Goal: Navigation & Orientation: Understand site structure

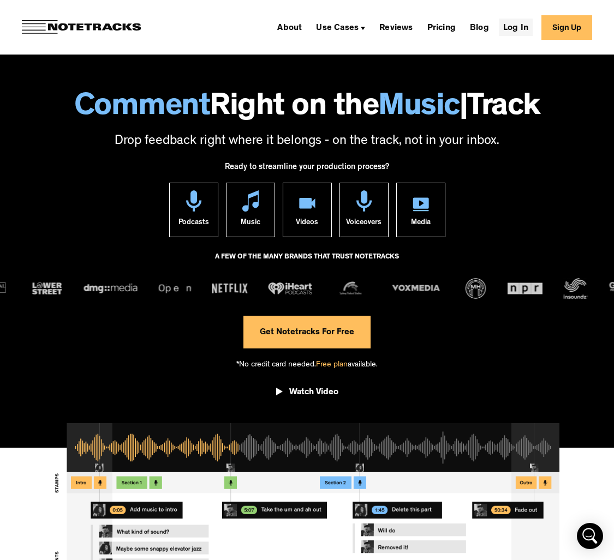
click at [524, 28] on link "Log In" at bounding box center [516, 27] width 34 height 17
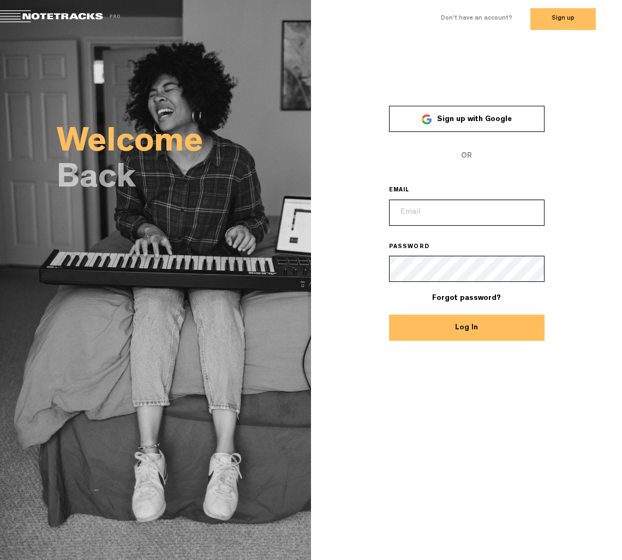
click at [459, 126] on link "Sign up with Google" at bounding box center [467, 119] width 156 height 26
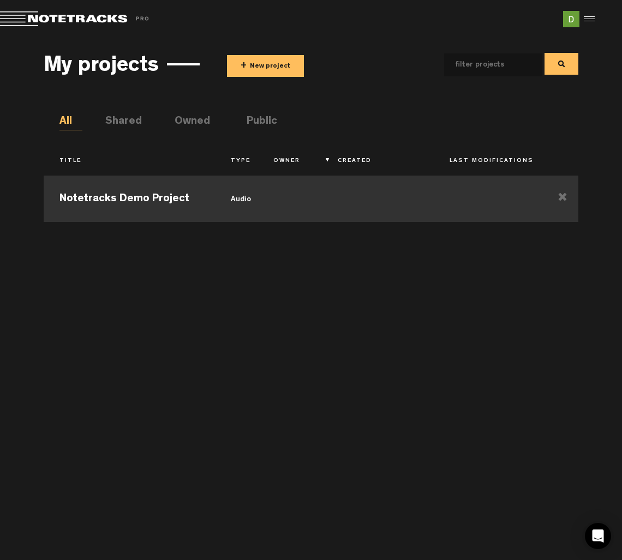
click at [325, 208] on td at bounding box center [378, 197] width 112 height 49
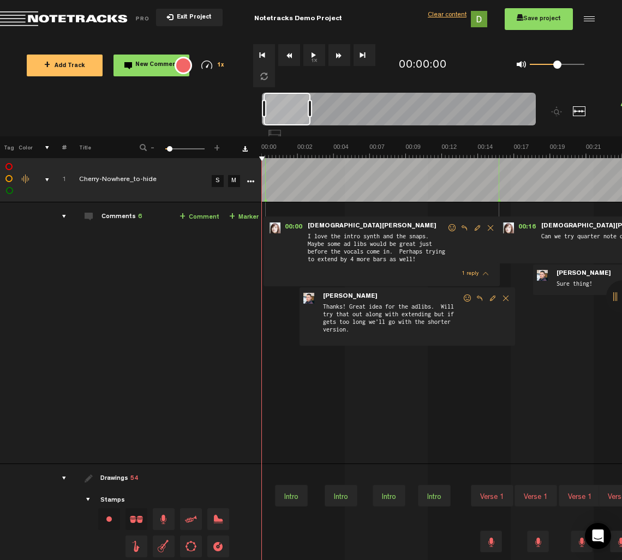
click at [85, 12] on span "Return to Project List" at bounding box center [76, 18] width 153 height 15
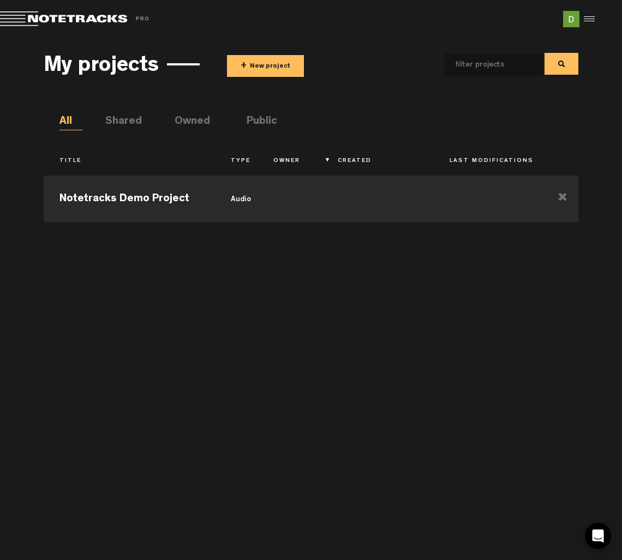
click at [591, 16] on div at bounding box center [587, 19] width 16 height 16
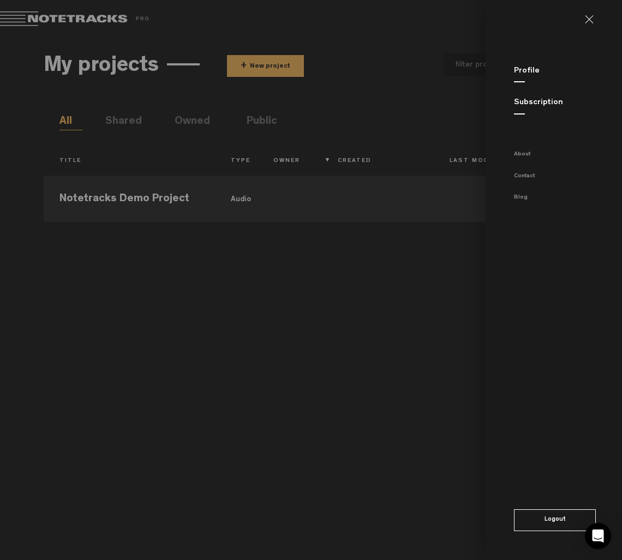
click at [533, 71] on link "Profile" at bounding box center [527, 71] width 26 height 8
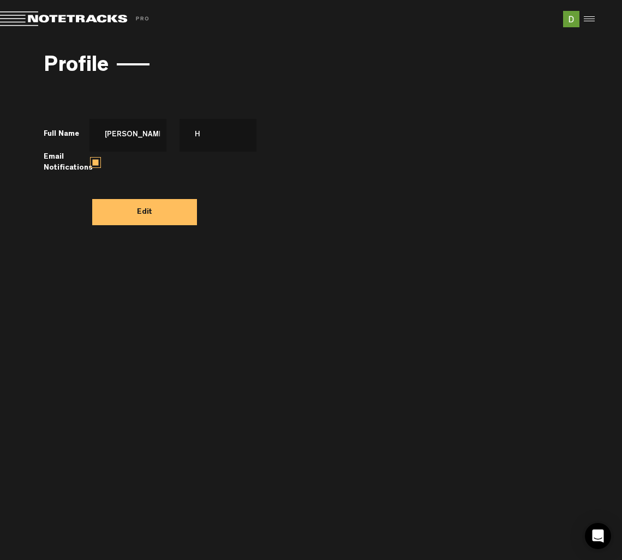
click at [581, 26] on div at bounding box center [587, 19] width 16 height 16
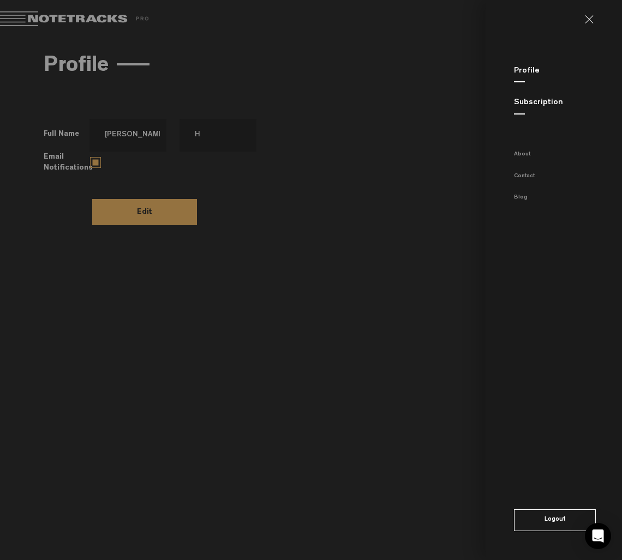
click at [369, 300] on md-backdrop at bounding box center [311, 280] width 622 height 560
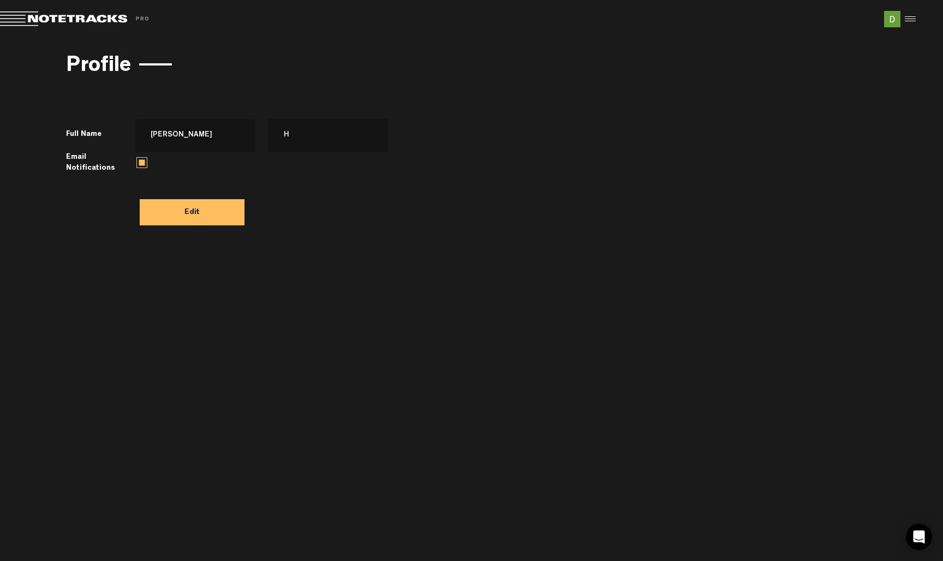
click at [418, 337] on body "Version: 1.1.20-prod, Build 1259, Hash: gb78ca87, Branch: master X Your screen …" at bounding box center [471, 280] width 943 height 561
click at [621, 17] on div at bounding box center [908, 19] width 16 height 16
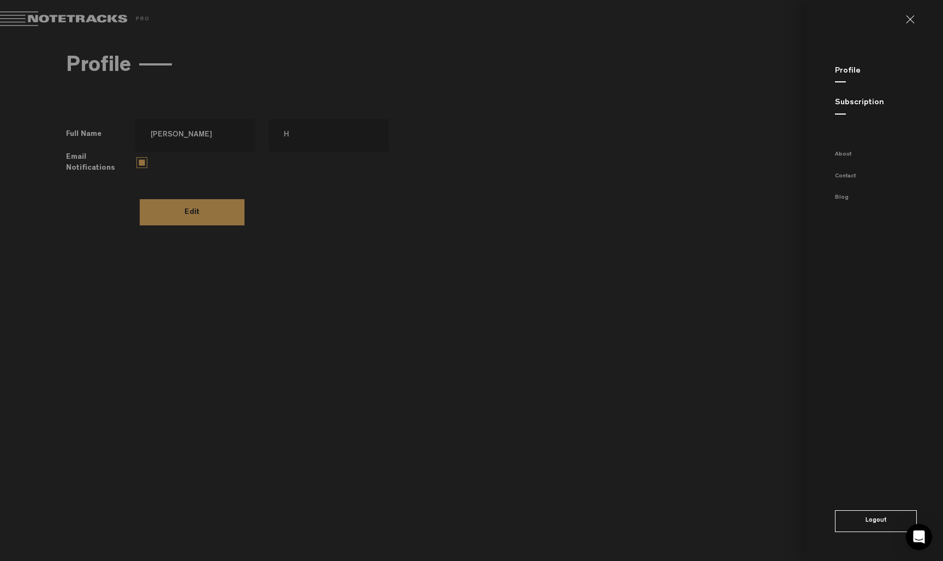
click at [621, 156] on link "About" at bounding box center [843, 155] width 16 height 6
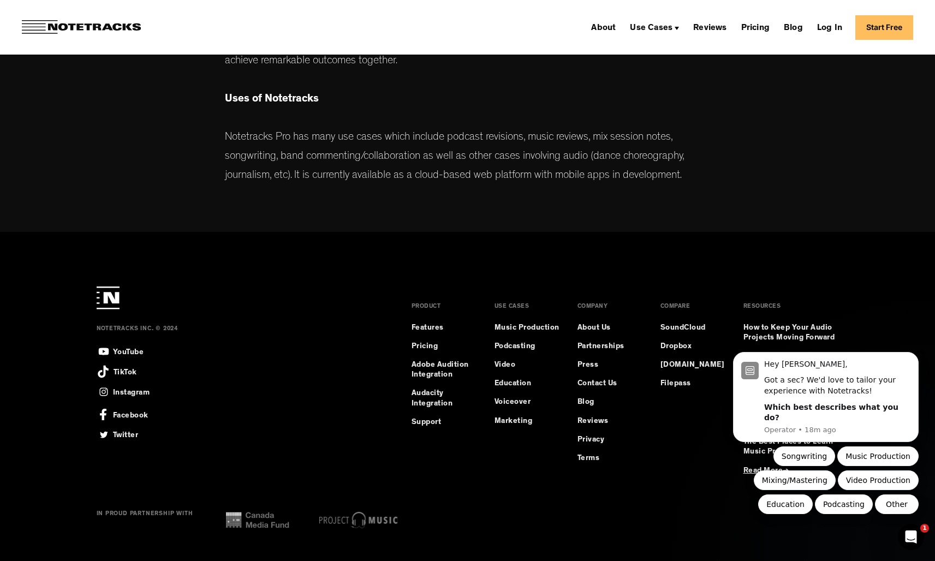
scroll to position [525, 0]
click at [592, 437] on link "Privacy" at bounding box center [590, 440] width 27 height 10
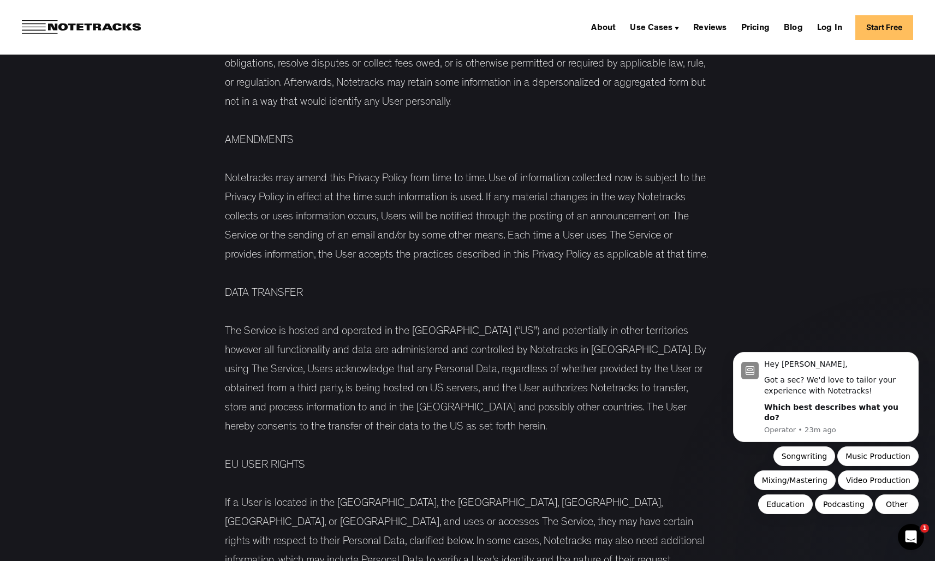
scroll to position [8321, 0]
